Goal: Register for event/course

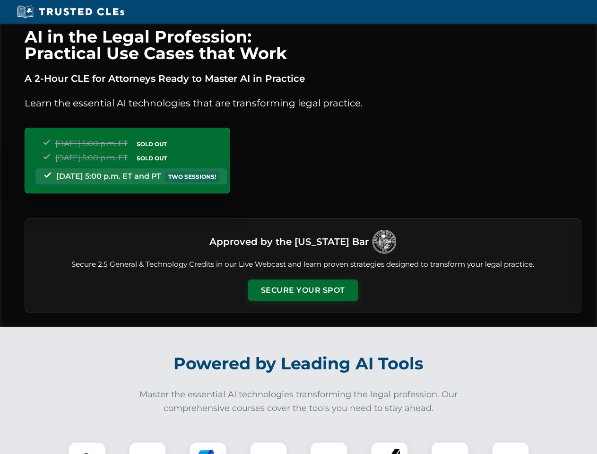
click at [302, 290] on button "Secure Your Spot" at bounding box center [303, 290] width 111 height 22
click at [87, 448] on img at bounding box center [86, 460] width 27 height 27
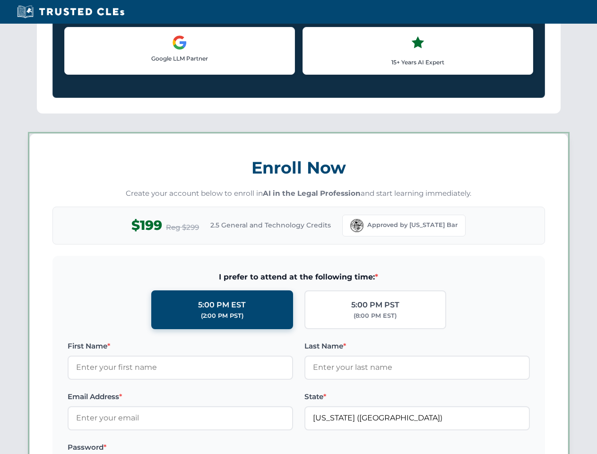
click at [208, 448] on label "Password *" at bounding box center [180, 446] width 225 height 11
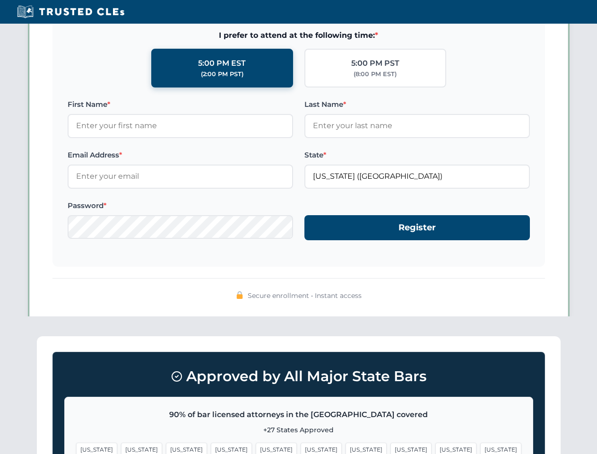
click at [435, 448] on span "[US_STATE]" at bounding box center [455, 449] width 41 height 14
